Goal: Navigation & Orientation: Find specific page/section

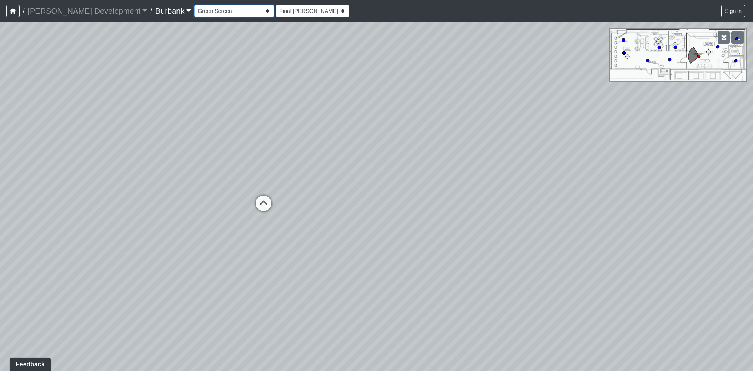
drag, startPoint x: 0, startPoint y: 0, endPoint x: 204, endPoint y: 12, distance: 204.3
click at [204, 12] on select "Couch Counter Entry Pool Table Seating Cardio Entry Weights Archway Flatscreen …" at bounding box center [234, 11] width 80 height 12
click at [194, 5] on select "Couch Counter Entry Pool Table Seating Cardio Entry Weights Archway Flatscreen …" at bounding box center [234, 11] width 80 height 12
select select "ubkUkVpCNyeBDpCpXE4WJJ"
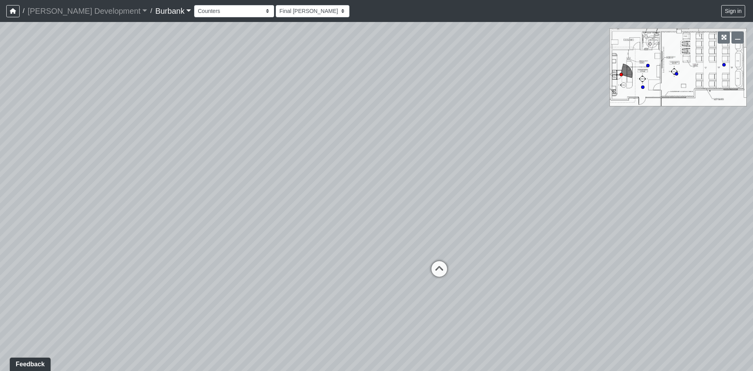
drag, startPoint x: 222, startPoint y: 185, endPoint x: 427, endPoint y: 177, distance: 204.9
click at [427, 177] on div "Loading... Long Counter Loading... Pivot Door Loading... Podcast Room 1 Loading…" at bounding box center [376, 196] width 753 height 349
click at [368, 222] on div "Loading... Long Counter Loading... Pivot Door Loading... Podcast Room 1 Loading…" at bounding box center [376, 196] width 753 height 349
